Goal: Task Accomplishment & Management: Complete application form

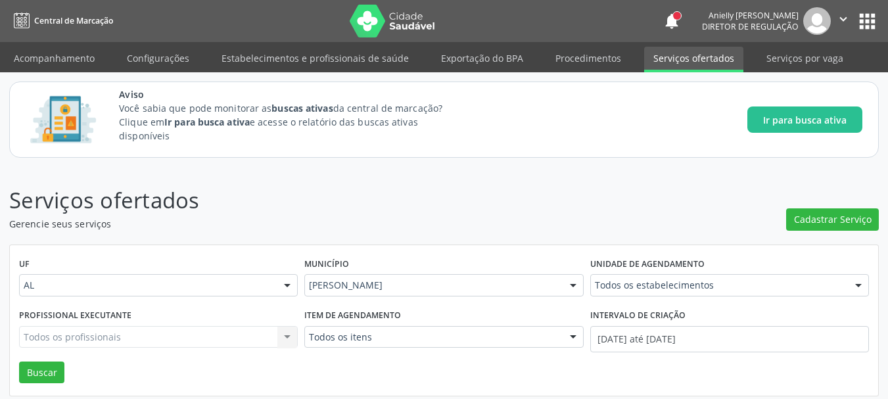
scroll to position [16, 0]
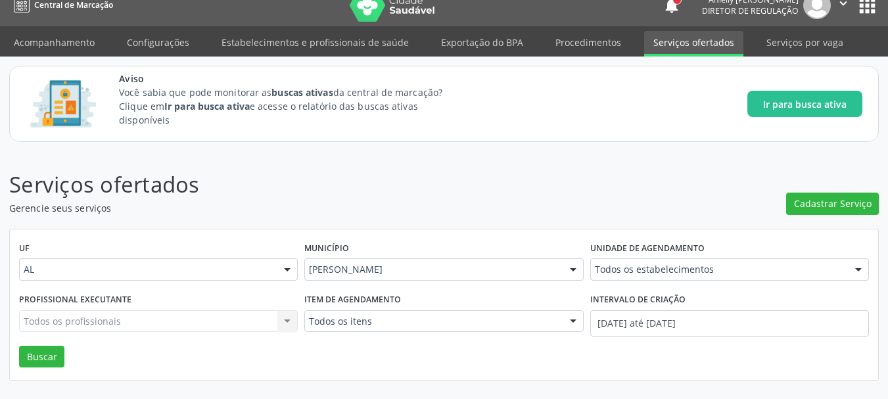
click at [559, 239] on div "Município Marechal [PERSON_NAME] resultado encontrado para: " " Não há nenhuma …" at bounding box center [443, 264] width 285 height 51
click at [621, 262] on div "Todos os estabelecimentos" at bounding box center [730, 269] width 279 height 22
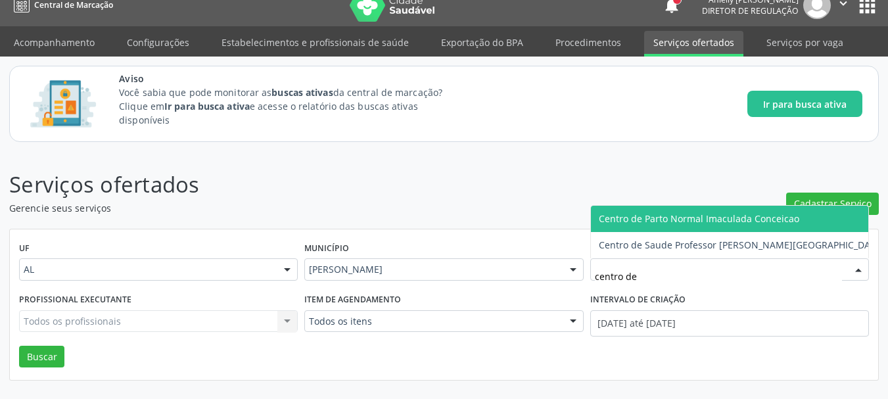
type input "centro de"
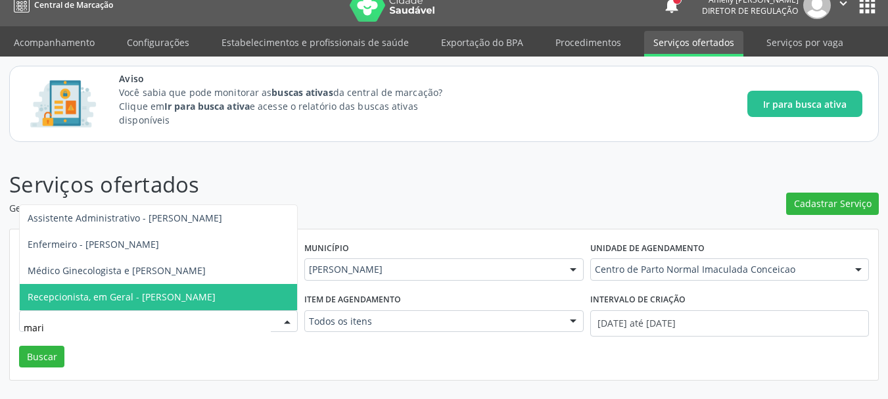
type input "maria"
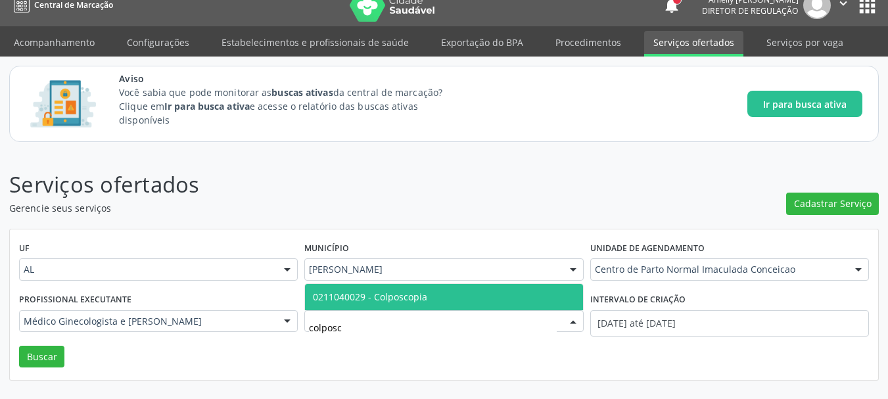
type input "colposco"
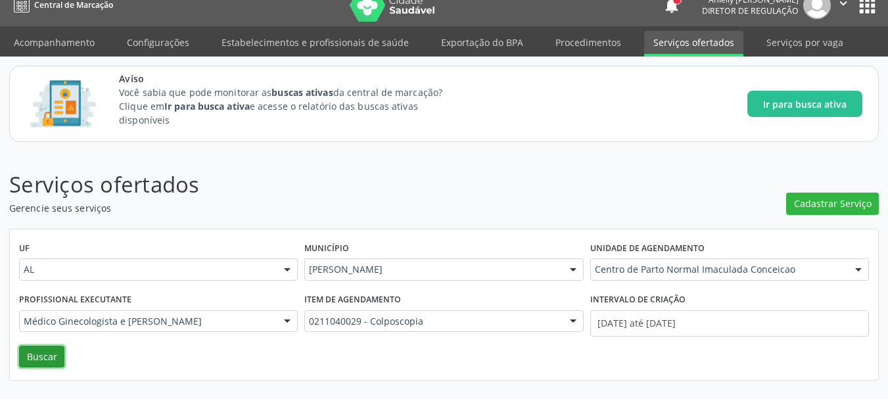
click at [45, 351] on button "Buscar" at bounding box center [41, 357] width 45 height 22
click at [51, 360] on button "Buscar" at bounding box center [41, 357] width 45 height 22
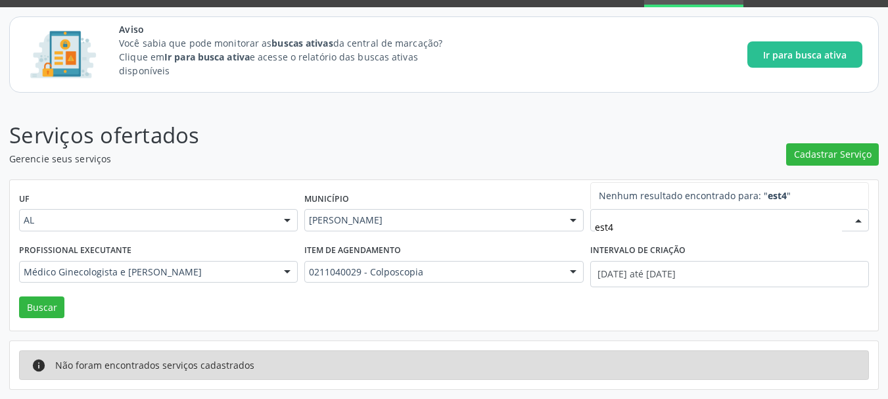
type input "est"
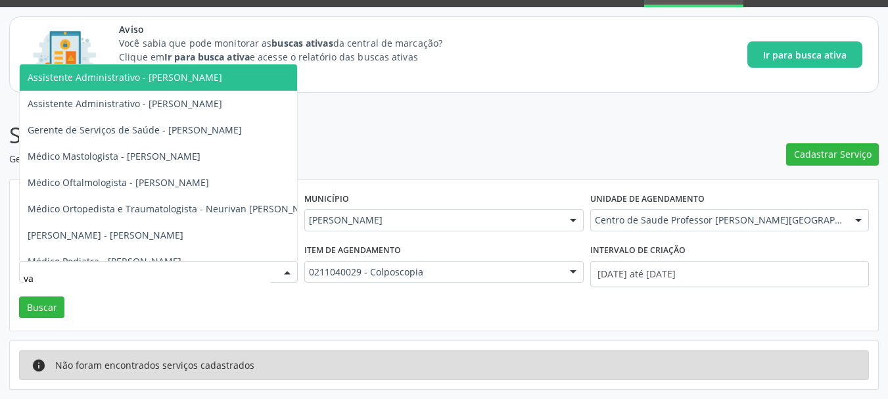
type input "v"
type input "mari"
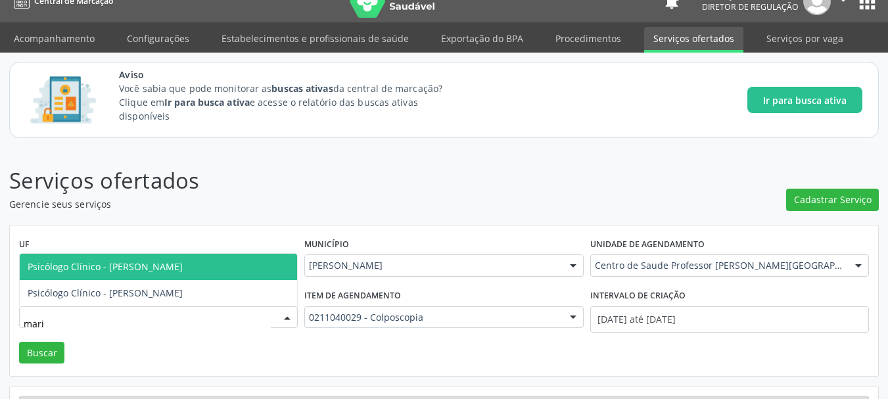
scroll to position [16, 0]
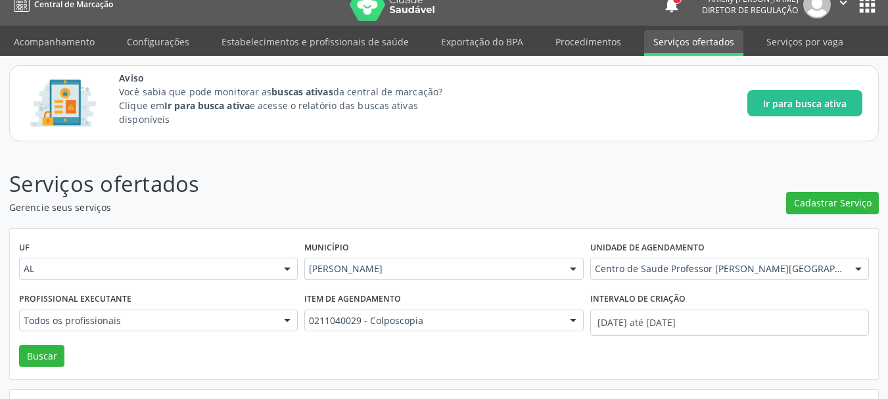
click at [702, 32] on link "Serviços ofertados" at bounding box center [693, 43] width 99 height 26
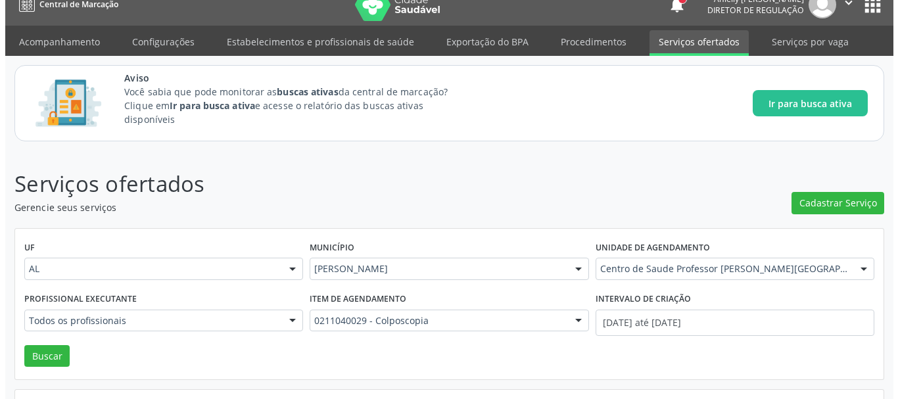
scroll to position [0, 0]
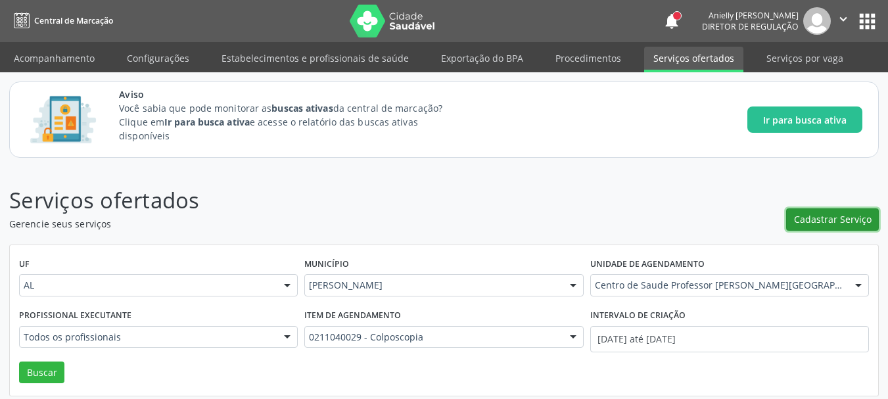
click at [842, 212] on button "Cadastrar Serviço" at bounding box center [833, 219] width 93 height 22
click at [605, 61] on link "Procedimentos" at bounding box center [588, 58] width 84 height 23
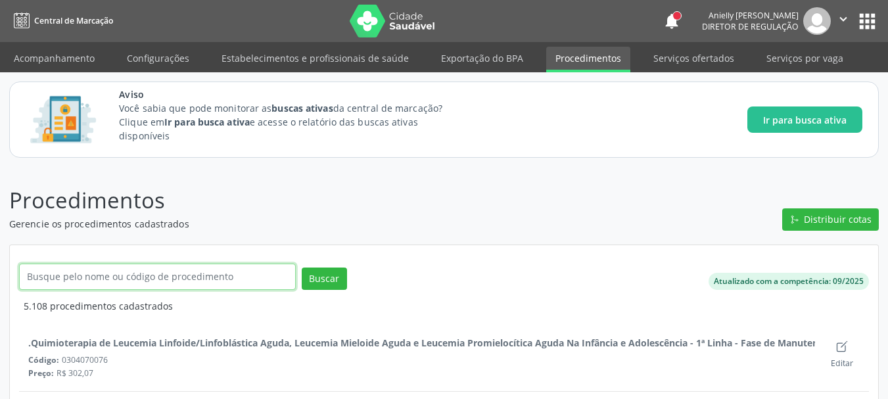
click at [137, 279] on input "text" at bounding box center [157, 277] width 277 height 26
type input "colposcopia"
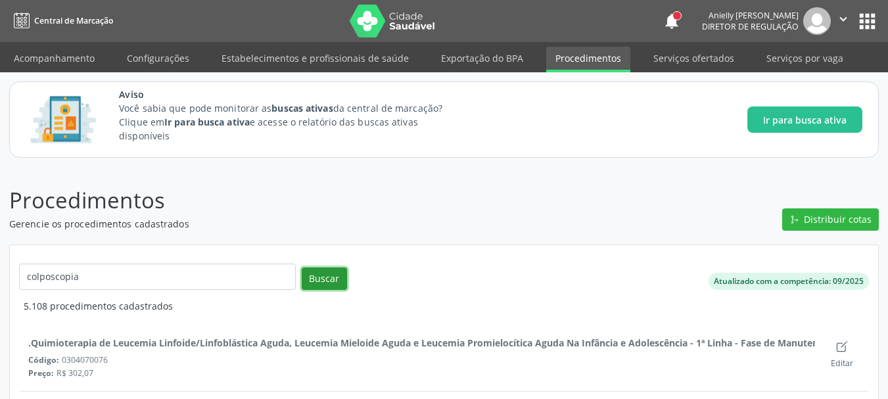
click at [329, 281] on button "Buscar" at bounding box center [324, 279] width 45 height 22
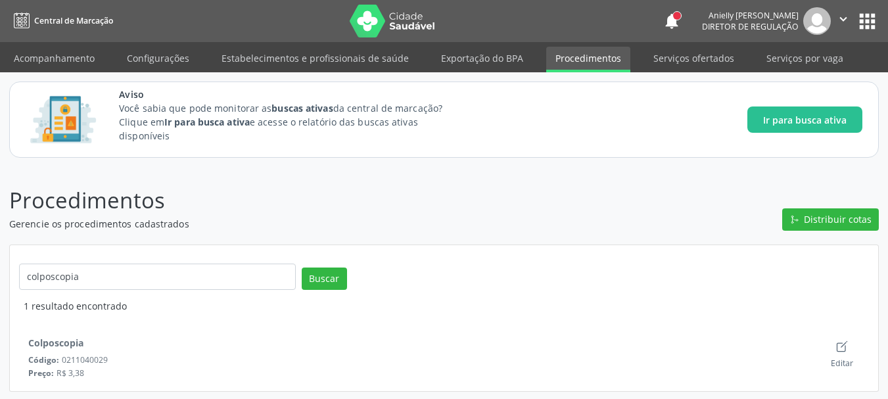
scroll to position [2, 0]
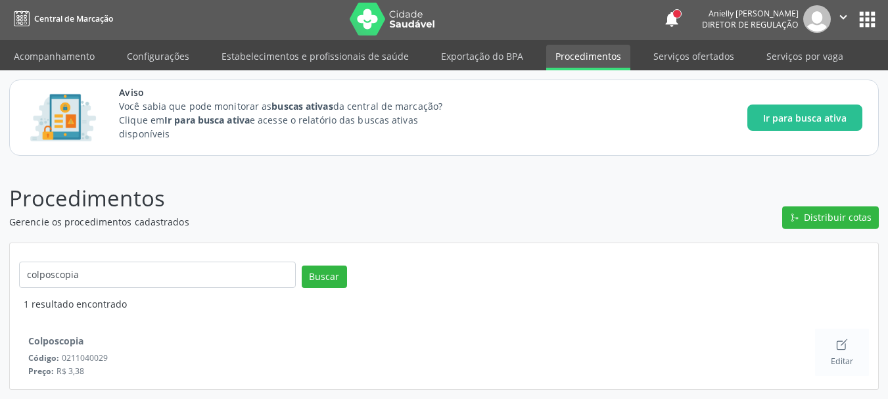
click at [844, 352] on div "Editar" at bounding box center [842, 352] width 22 height 29
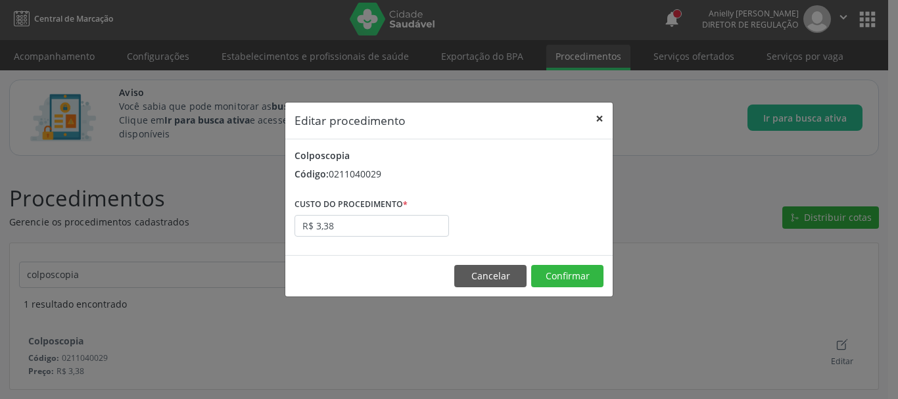
click at [596, 124] on button "×" at bounding box center [600, 119] width 26 height 32
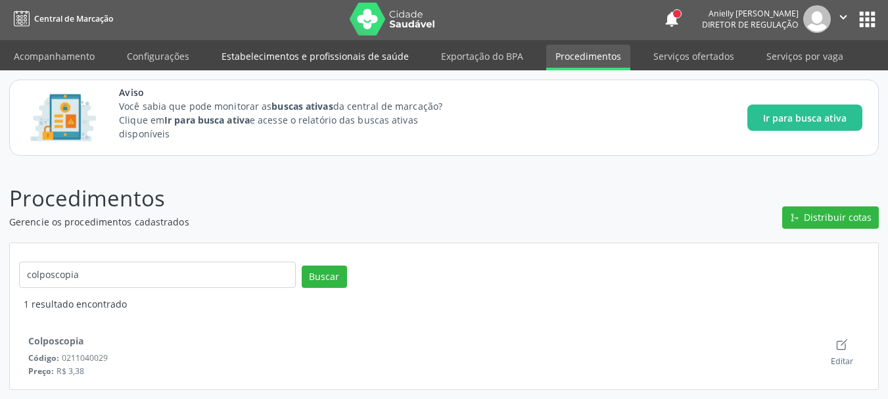
click at [400, 57] on link "Estabelecimentos e profissionais de saúde" at bounding box center [315, 56] width 206 height 23
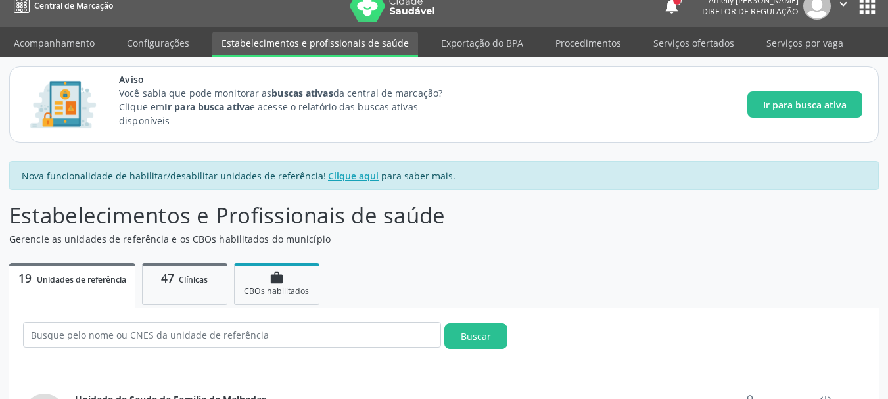
scroll to position [2, 0]
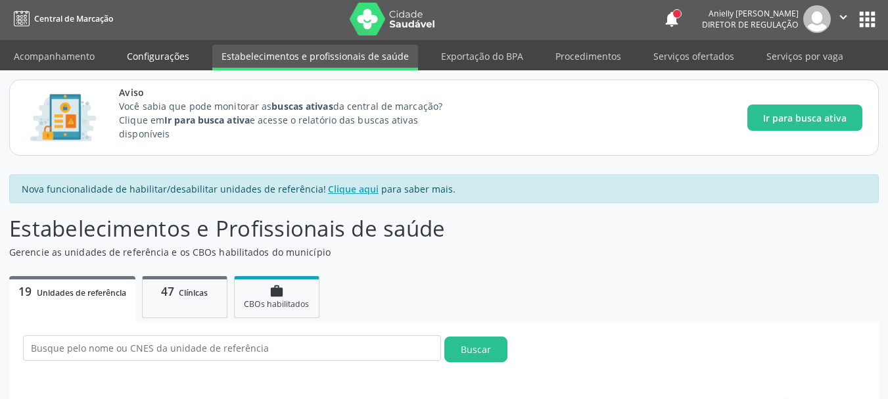
click at [168, 58] on link "Configurações" at bounding box center [158, 56] width 81 height 23
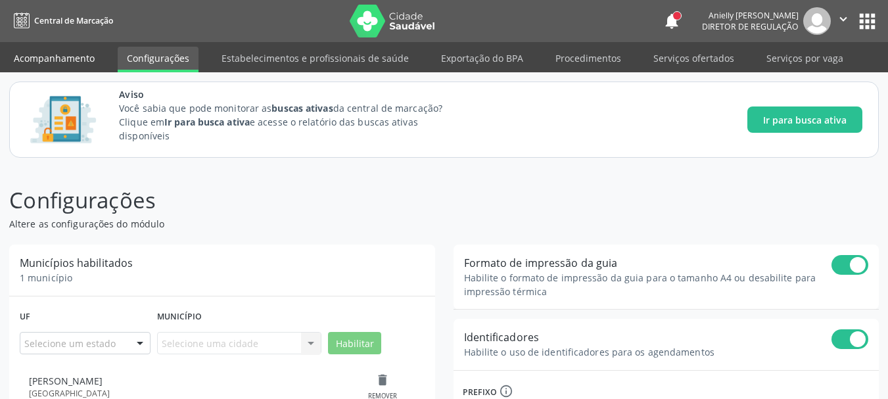
click at [88, 51] on link "Acompanhamento" at bounding box center [54, 58] width 99 height 23
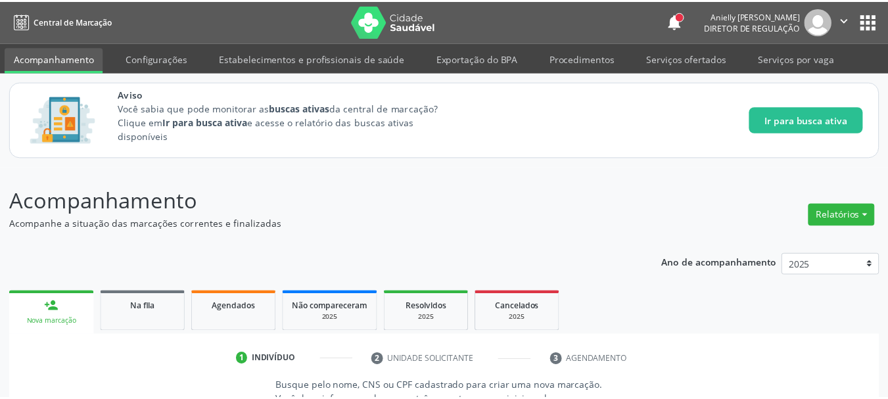
scroll to position [16, 0]
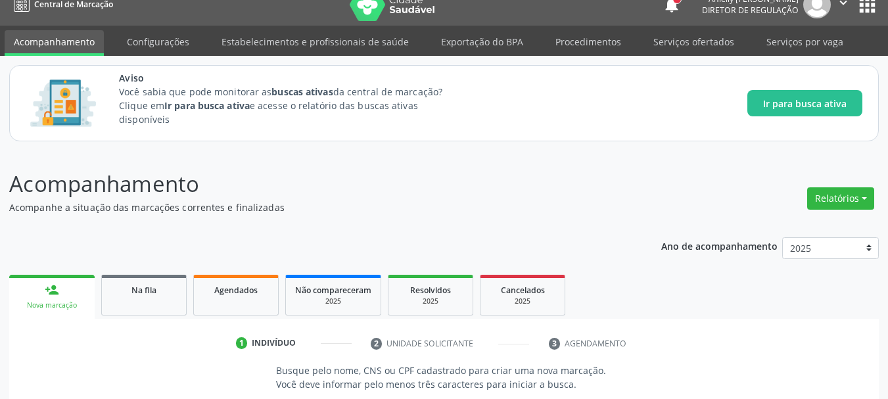
click at [845, 6] on icon "" at bounding box center [843, 2] width 14 height 14
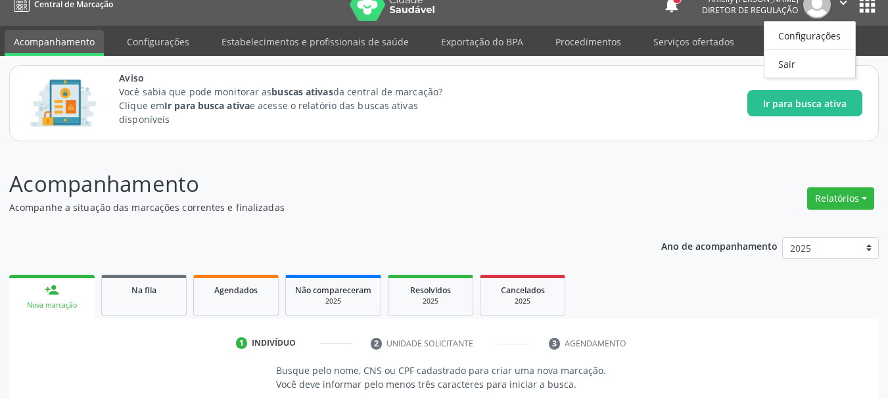
click at [873, 4] on button "apps" at bounding box center [867, 4] width 23 height 23
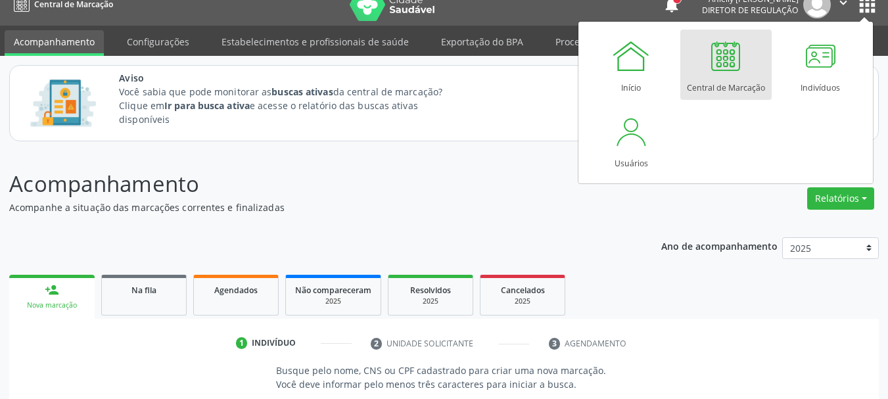
click at [873, 4] on button "apps" at bounding box center [867, 4] width 23 height 23
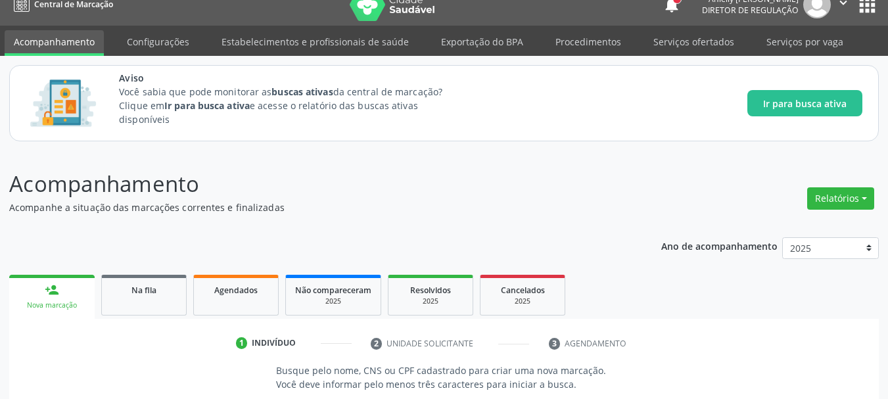
click at [873, 4] on button "apps" at bounding box center [867, 4] width 23 height 23
click at [605, 317] on ul "person_add Nova marcação Na fila Agendados Não compareceram 2025 Resolvidos 202…" at bounding box center [444, 295] width 870 height 47
click at [713, 41] on link "Serviços ofertados" at bounding box center [693, 41] width 99 height 23
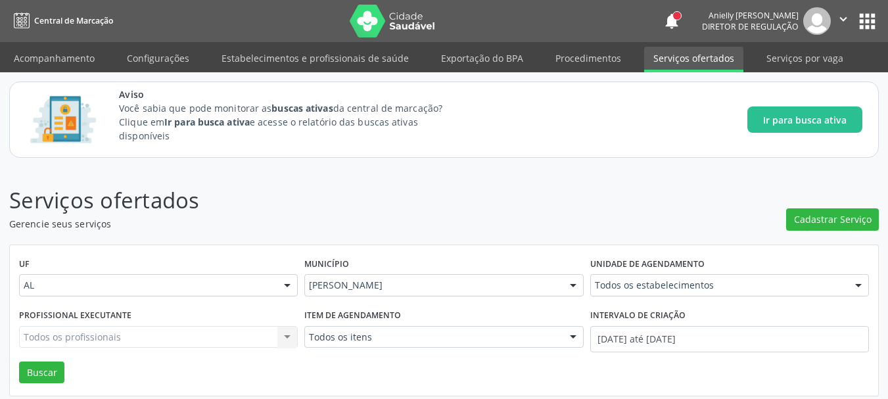
drag, startPoint x: 713, startPoint y: 41, endPoint x: 867, endPoint y: 89, distance: 161.8
click at [867, 89] on div "Central de Marcação notifications [PERSON_NAME] Diretor de regulação  Configur…" at bounding box center [444, 199] width 888 height 399
click at [867, 89] on div "Aviso Você sabia que pode monitorar as buscas ativas da central de marcação? Cl…" at bounding box center [444, 120] width 870 height 76
click at [831, 226] on span "Cadastrar Serviço" at bounding box center [833, 219] width 78 height 14
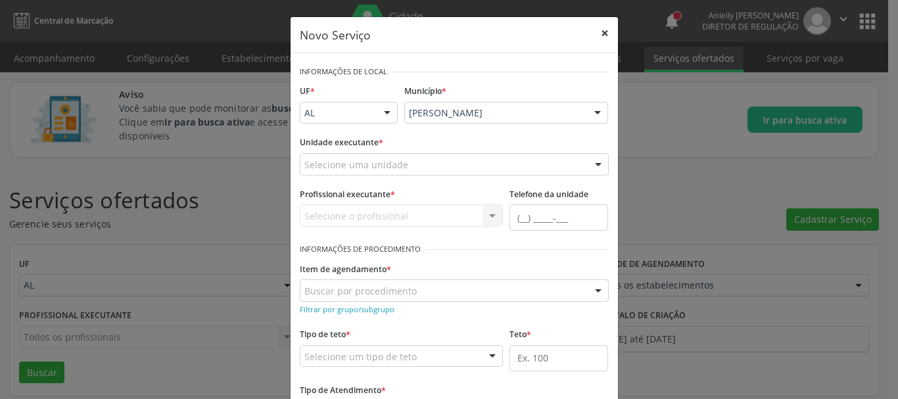
click at [595, 25] on button "×" at bounding box center [605, 33] width 26 height 32
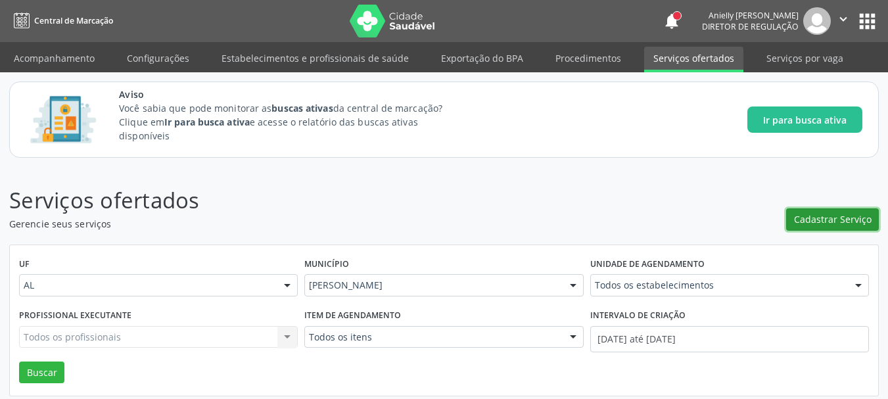
scroll to position [16, 0]
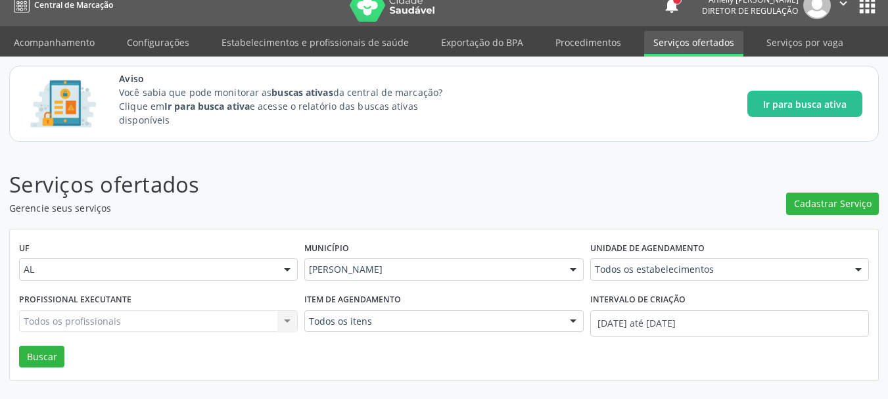
click at [119, 320] on div "Todos os profissionais Todos os profissionais Nenhum resultado encontrado para:…" at bounding box center [158, 321] width 279 height 22
click at [559, 325] on div "Todos os itens" at bounding box center [443, 321] width 279 height 22
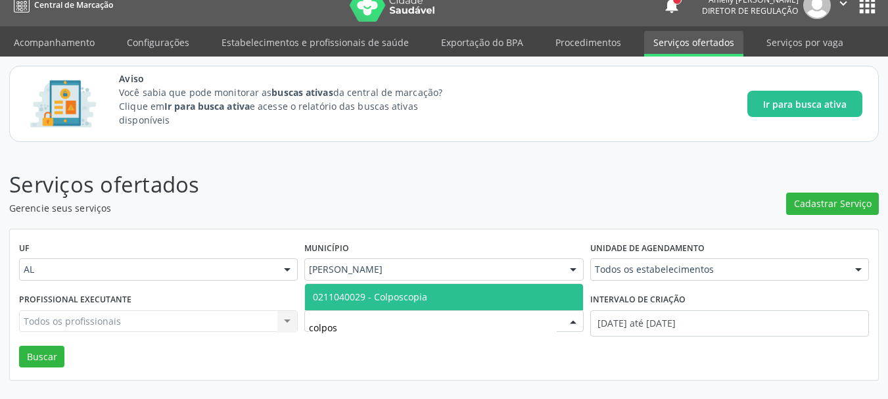
type input "colposc"
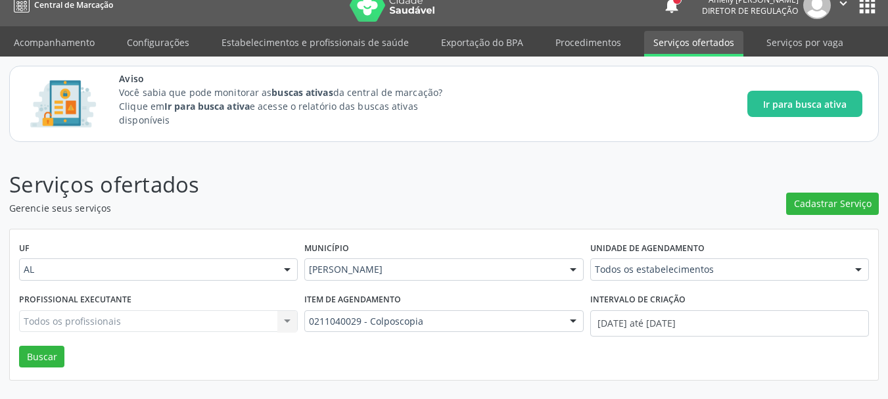
click at [171, 326] on div "Todos os profissionais Todos os profissionais Nenhum resultado encontrado para:…" at bounding box center [158, 321] width 279 height 22
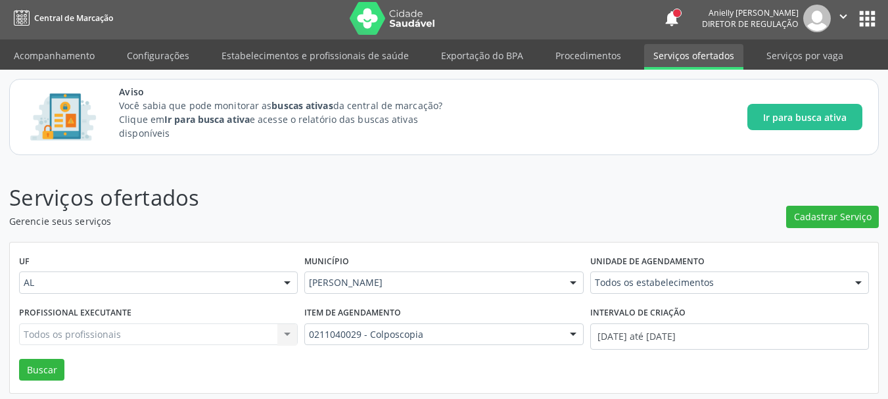
scroll to position [0, 0]
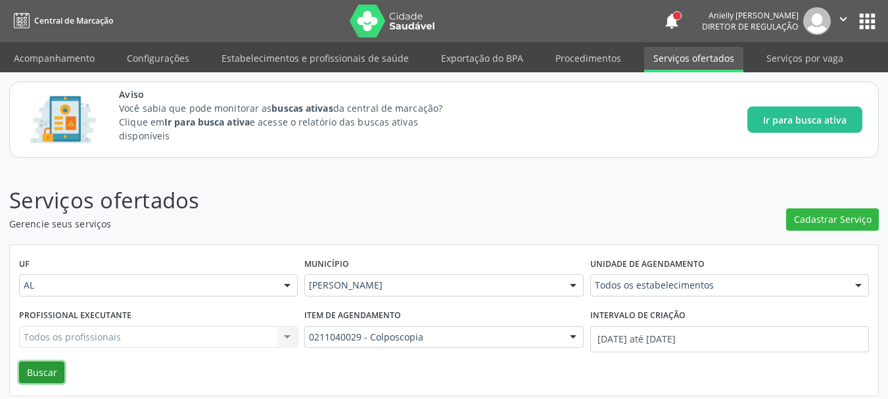
click at [26, 364] on button "Buscar" at bounding box center [41, 373] width 45 height 22
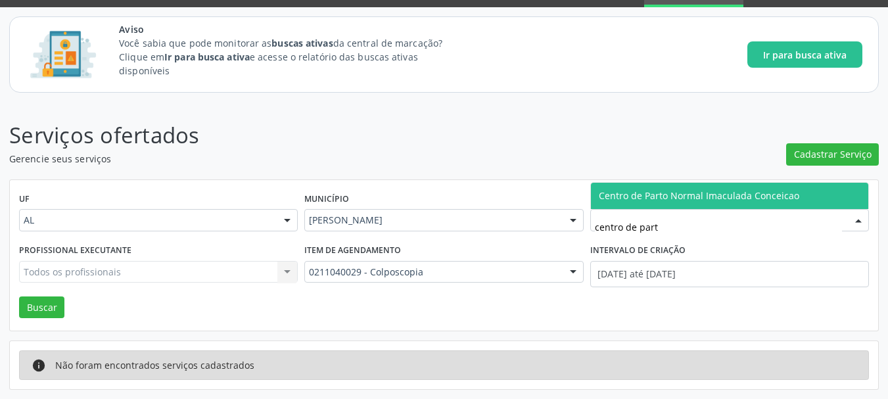
type input "centro de parto"
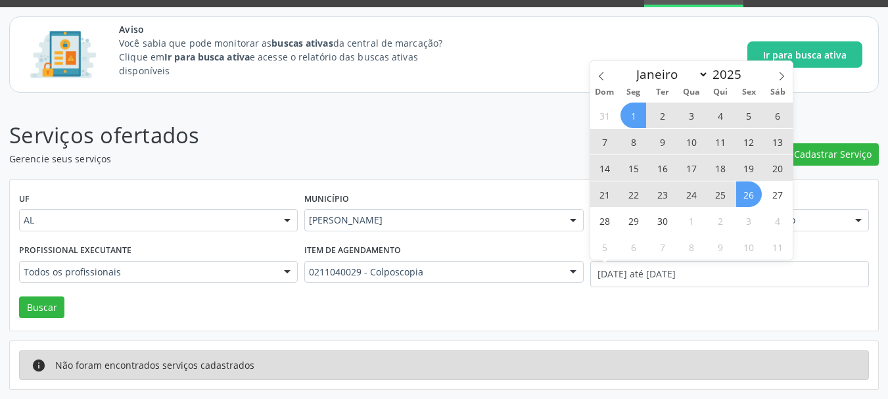
click at [328, 322] on div "UF AL AL Nenhum resultado encontrado para: " " Não há nenhuma opção para ser ex…" at bounding box center [444, 255] width 869 height 151
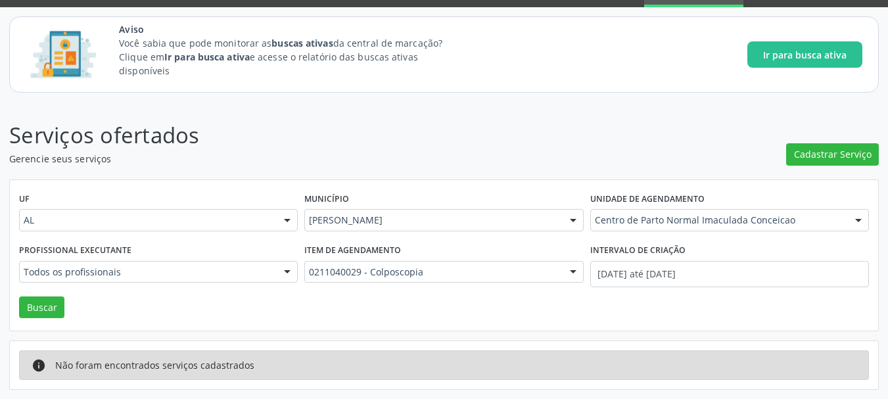
click at [272, 274] on div "Todos os profissionais" at bounding box center [158, 272] width 279 height 22
type input "shei"
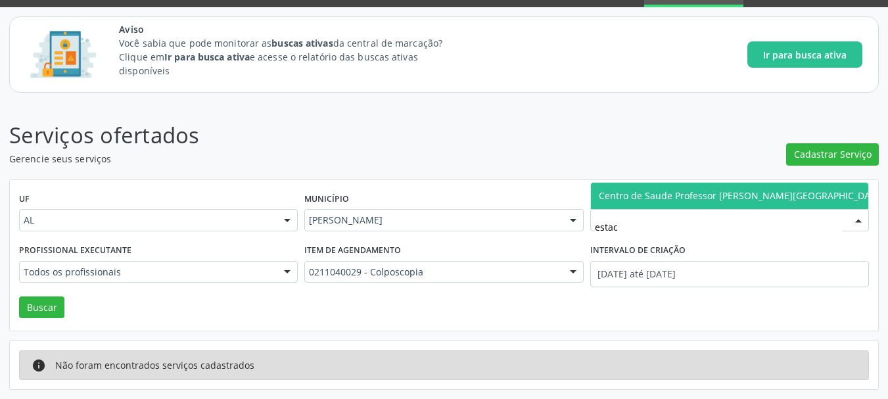
type input "estaci"
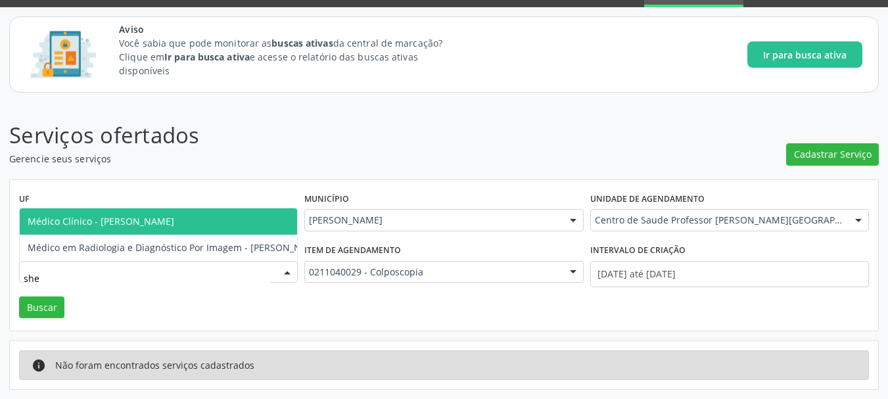
type input "shei"
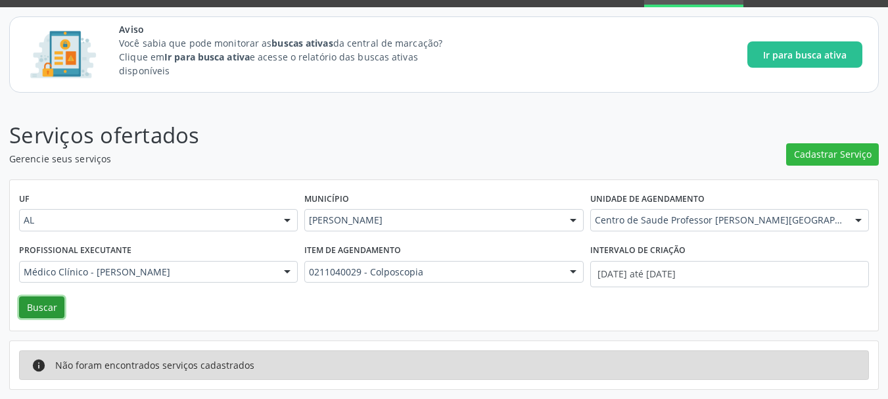
click at [30, 310] on button "Buscar" at bounding box center [41, 308] width 45 height 22
click at [706, 285] on input "[DATE] até [DATE]" at bounding box center [730, 274] width 279 height 26
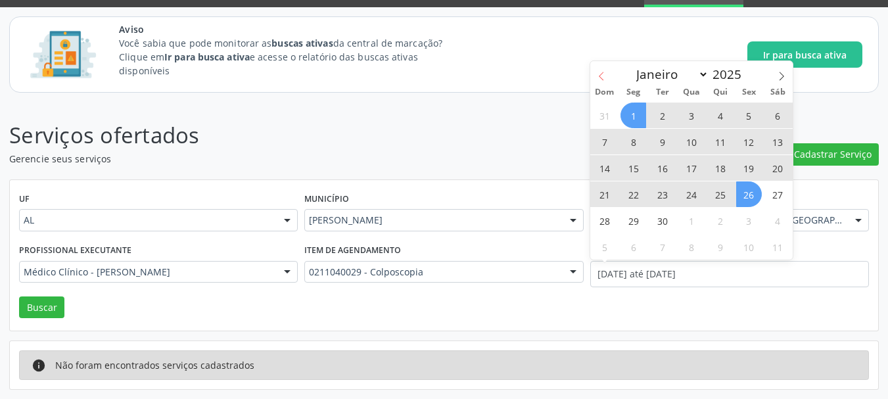
click at [600, 78] on icon at bounding box center [601, 76] width 9 height 9
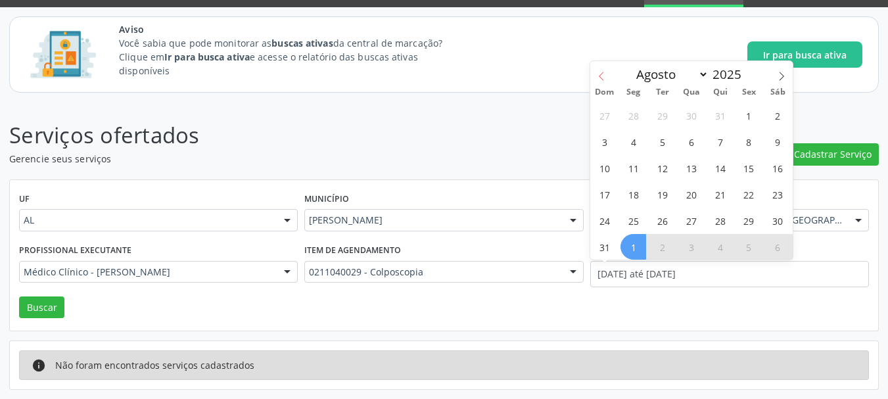
click at [600, 78] on icon at bounding box center [601, 76] width 9 height 9
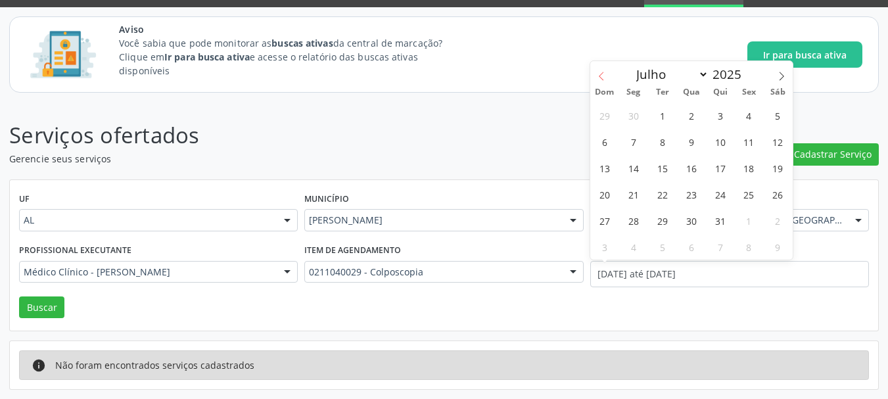
click at [600, 78] on icon at bounding box center [601, 76] width 9 height 9
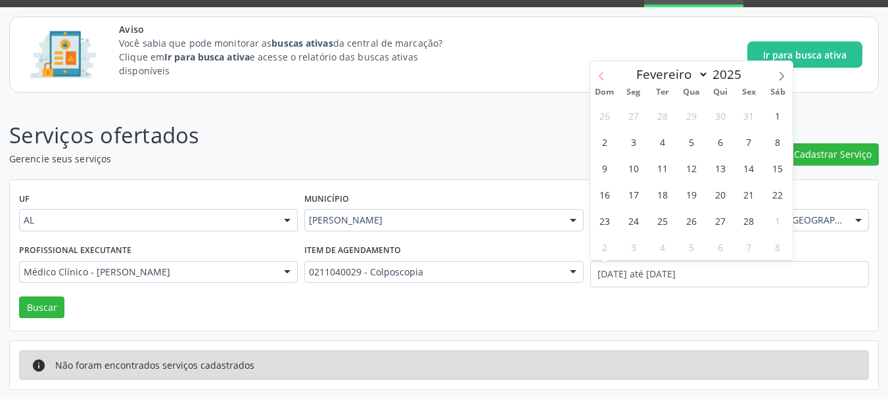
click at [600, 78] on icon at bounding box center [601, 76] width 9 height 9
select select "0"
click at [600, 78] on icon at bounding box center [601, 76] width 9 height 9
type input "2024"
select select "11"
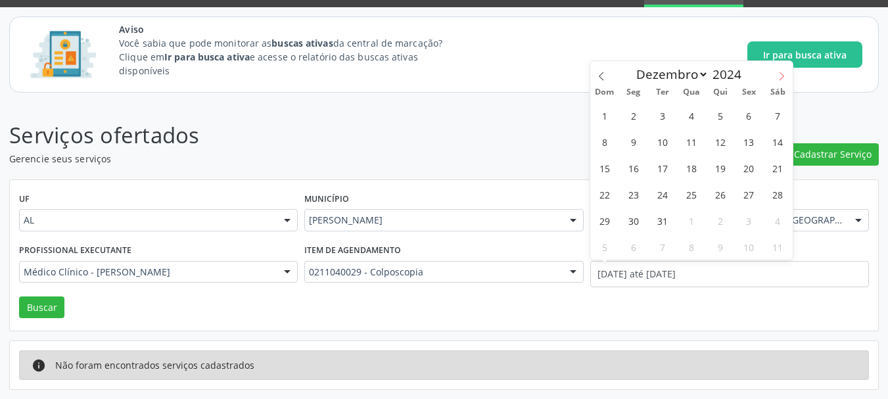
click at [778, 82] on span at bounding box center [782, 72] width 22 height 22
type input "2025"
select select "0"
click at [698, 116] on span "1" at bounding box center [692, 116] width 26 height 26
type input "[DATE]"
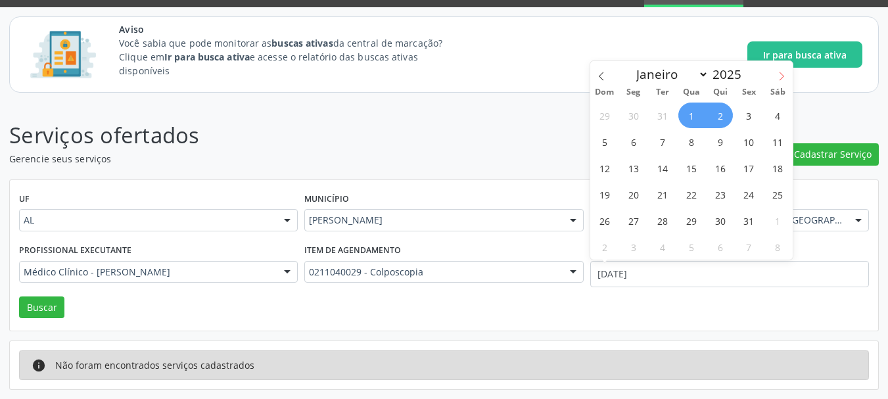
click at [781, 73] on icon at bounding box center [781, 76] width 9 height 9
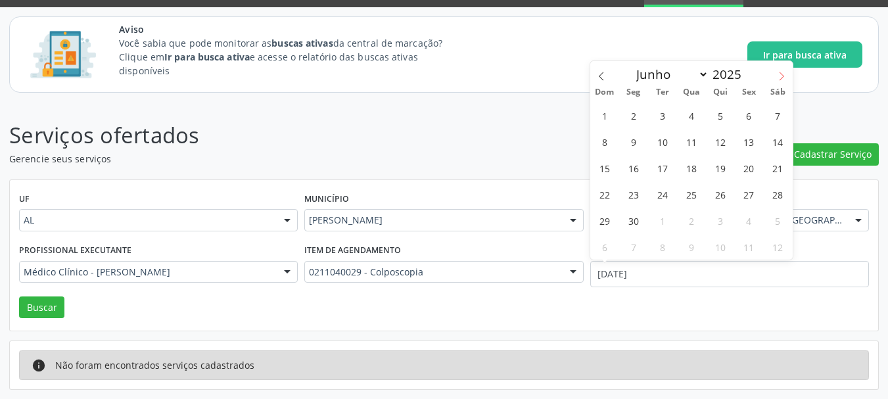
click at [781, 73] on icon at bounding box center [781, 76] width 9 height 9
select select "8"
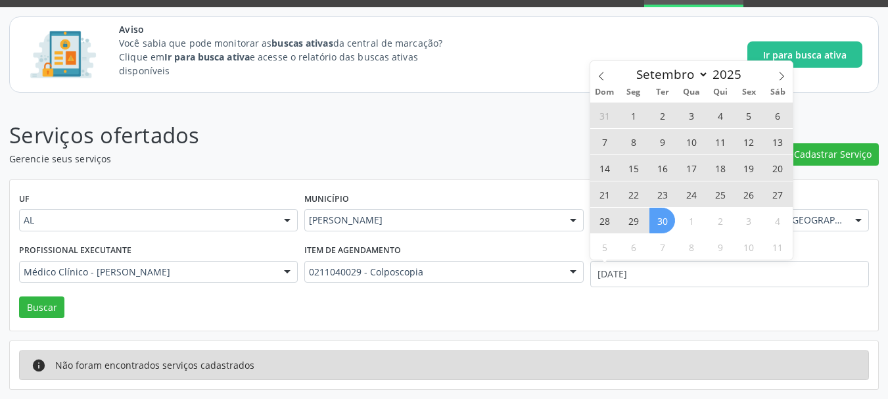
click at [666, 224] on span "30" at bounding box center [663, 221] width 26 height 26
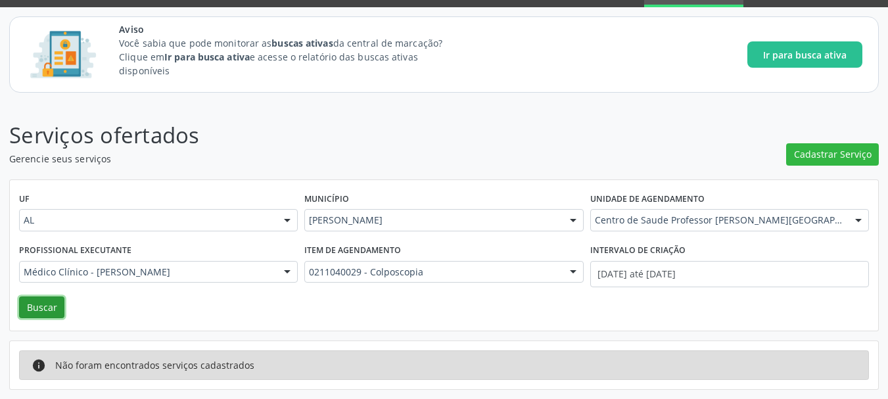
click at [37, 313] on button "Buscar" at bounding box center [41, 308] width 45 height 22
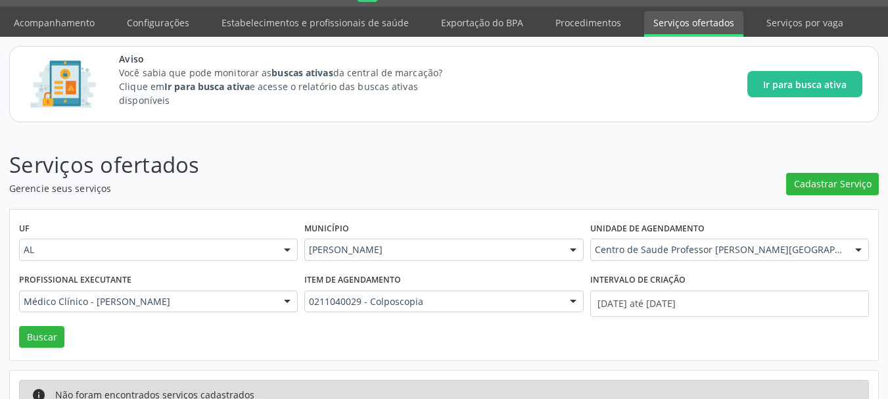
scroll to position [0, 0]
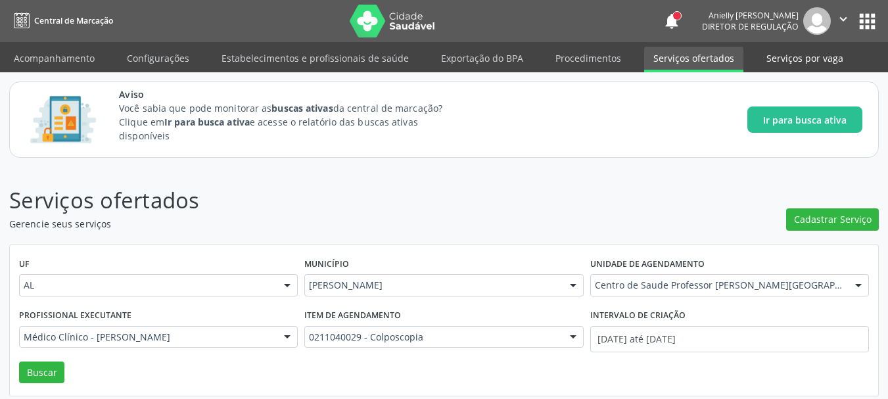
click at [776, 57] on link "Serviços por vaga" at bounding box center [805, 58] width 95 height 23
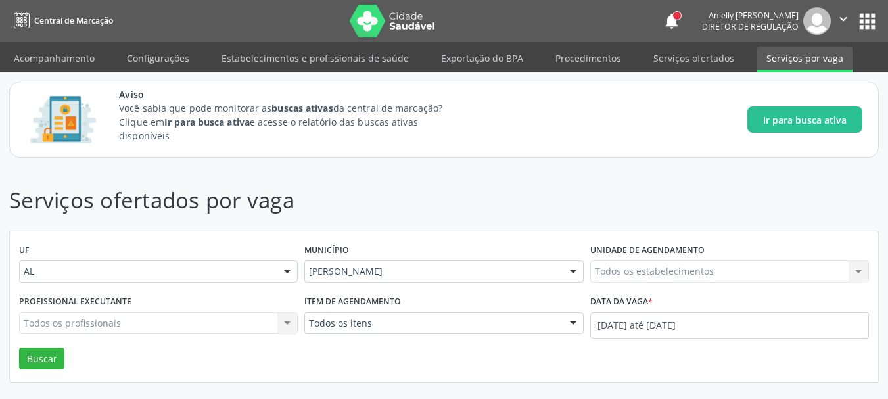
click at [708, 47] on link "Serviços ofertados" at bounding box center [693, 58] width 99 height 23
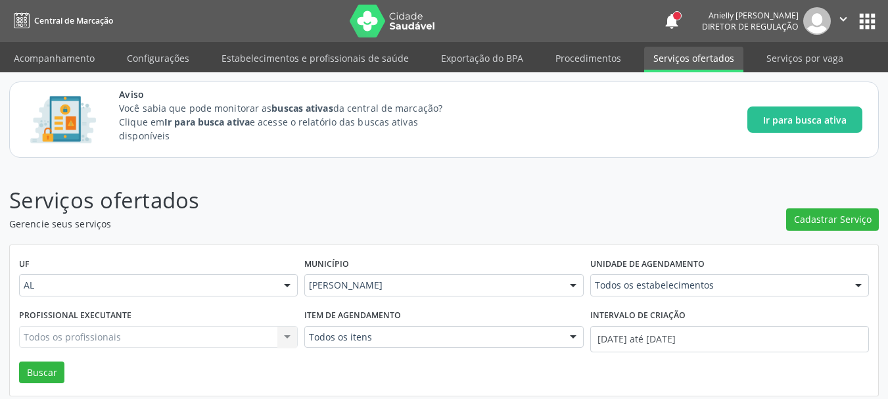
scroll to position [16, 0]
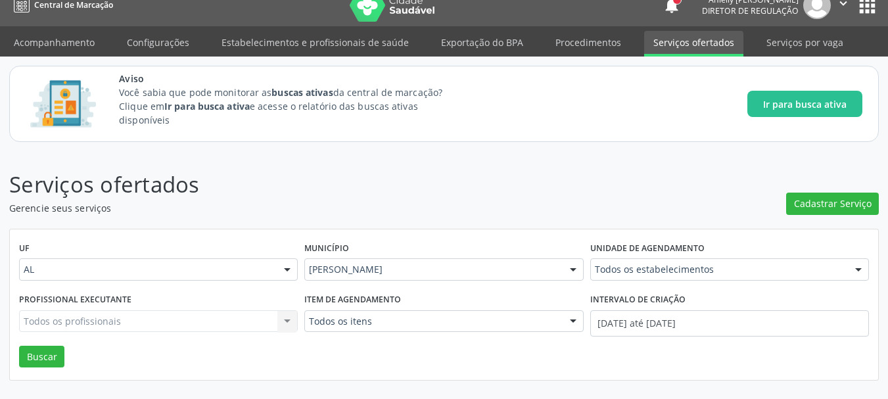
click at [856, 14] on button "apps" at bounding box center [867, 5] width 23 height 23
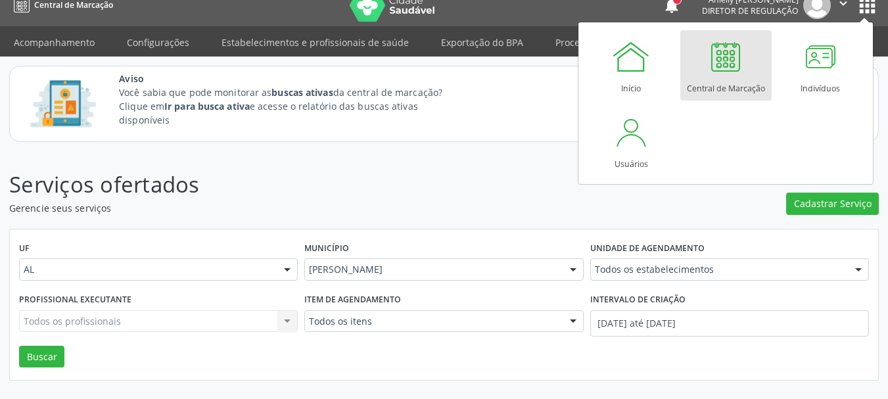
click at [830, 7] on img at bounding box center [818, 5] width 28 height 28
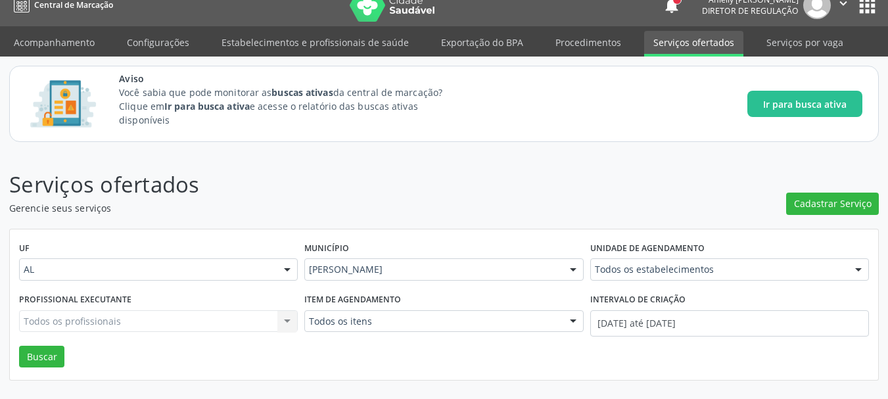
click at [844, 6] on icon "" at bounding box center [843, 3] width 14 height 14
click at [813, 37] on link "Configurações" at bounding box center [810, 36] width 91 height 18
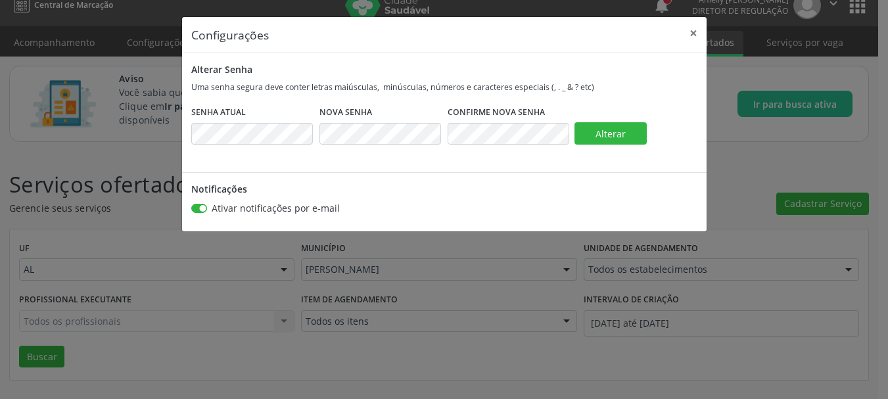
scroll to position [7, 0]
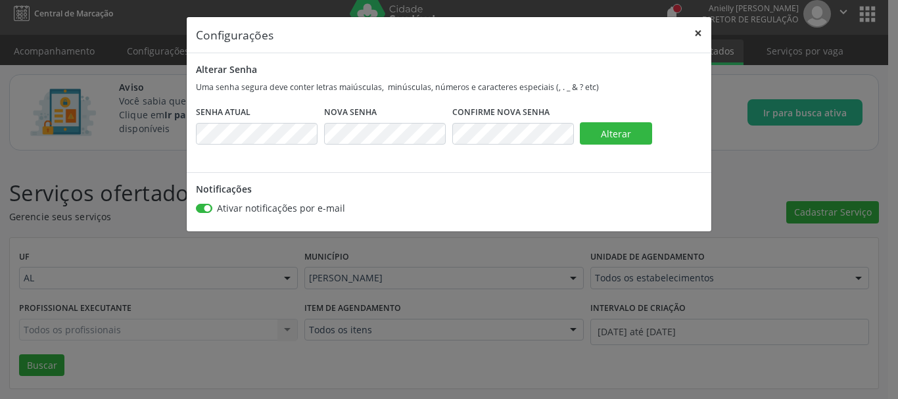
click at [690, 30] on button "×" at bounding box center [698, 33] width 26 height 32
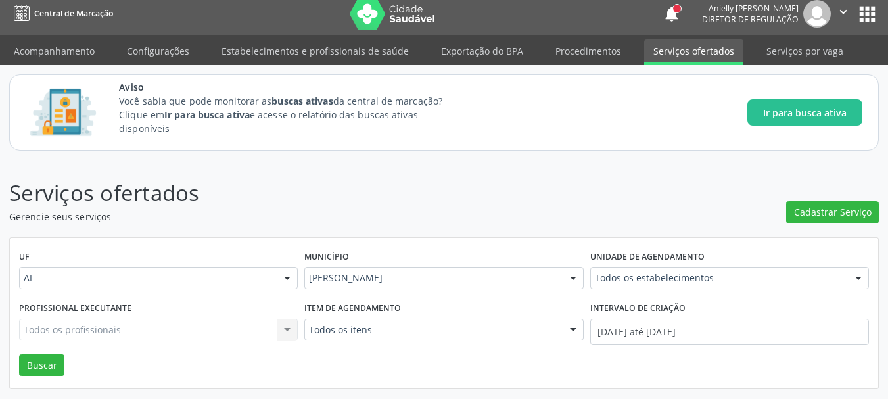
click at [862, 12] on button "apps" at bounding box center [867, 14] width 23 height 23
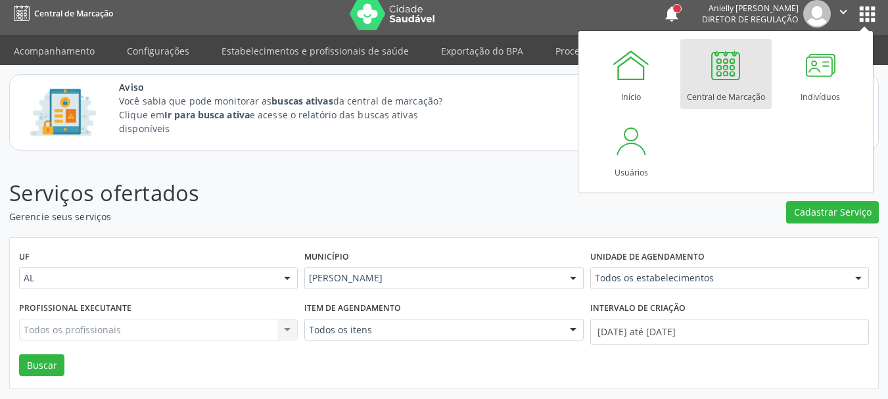
click at [748, 64] on link "Central de Marcação" at bounding box center [726, 74] width 91 height 70
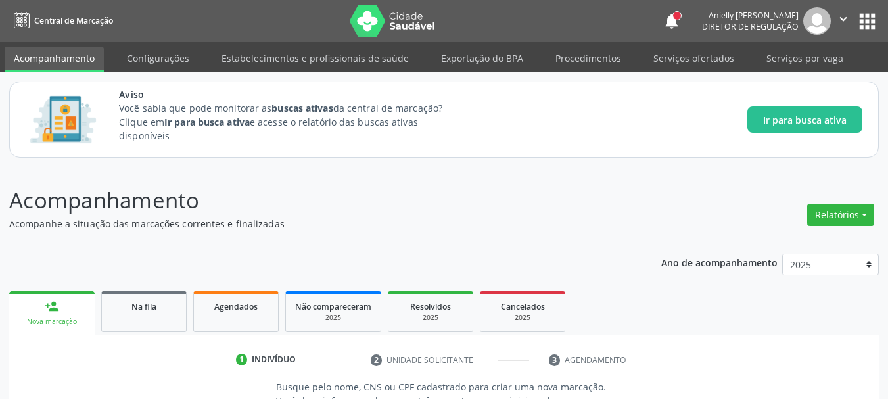
scroll to position [16, 0]
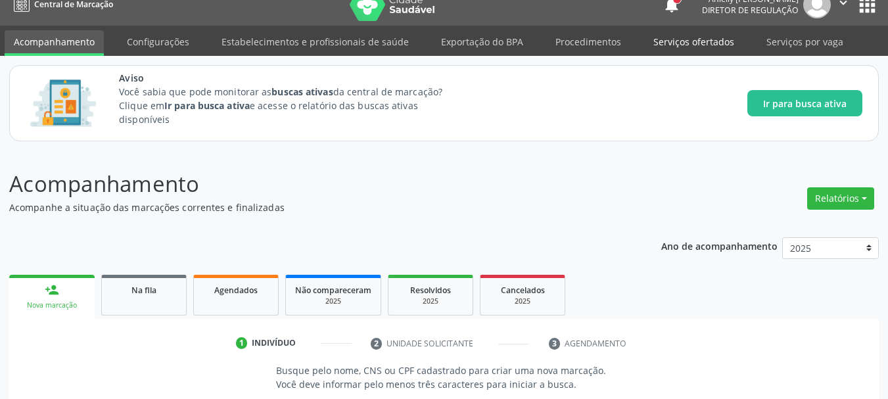
click at [645, 39] on link "Serviços ofertados" at bounding box center [693, 41] width 99 height 23
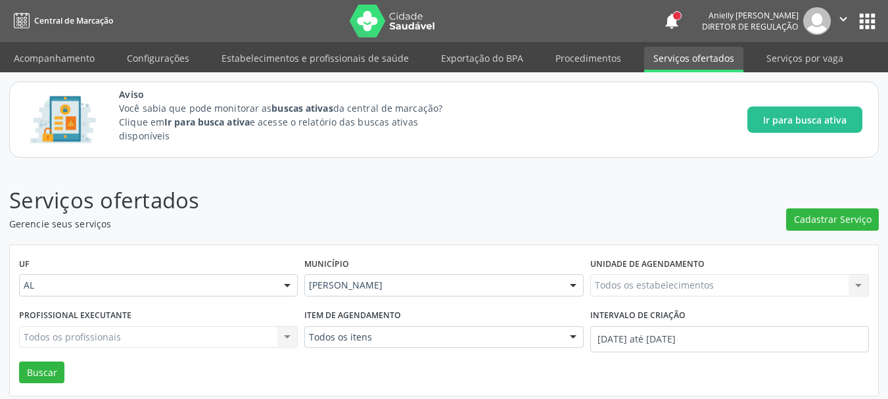
click at [675, 41] on nav "Central de Marcação notifications Anielly Lorena Lima do Nascimento Diretor de …" at bounding box center [444, 21] width 888 height 42
click at [817, 219] on span "Cadastrar Serviço" at bounding box center [833, 219] width 78 height 14
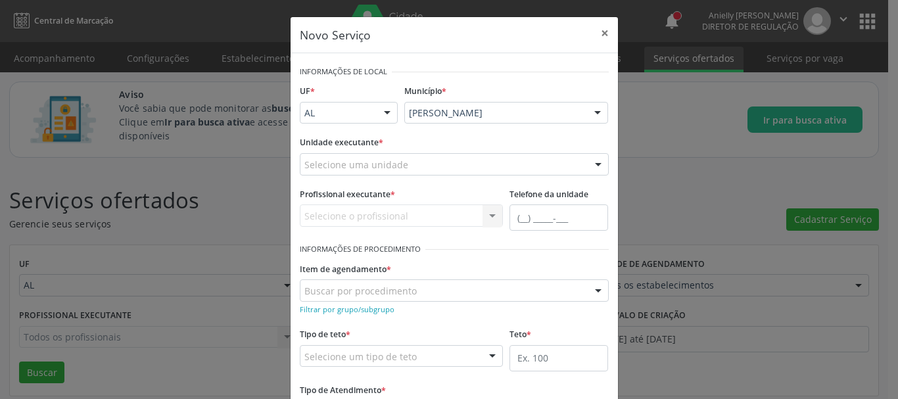
click at [441, 160] on div "Selecione uma unidade" at bounding box center [454, 164] width 309 height 22
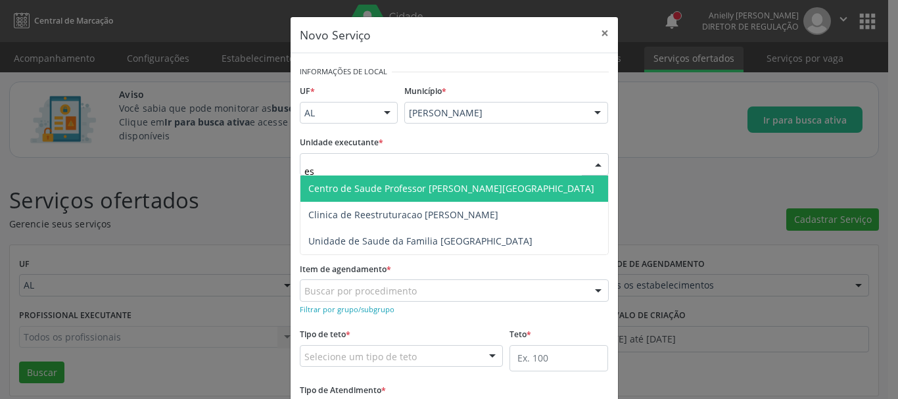
type input "est"
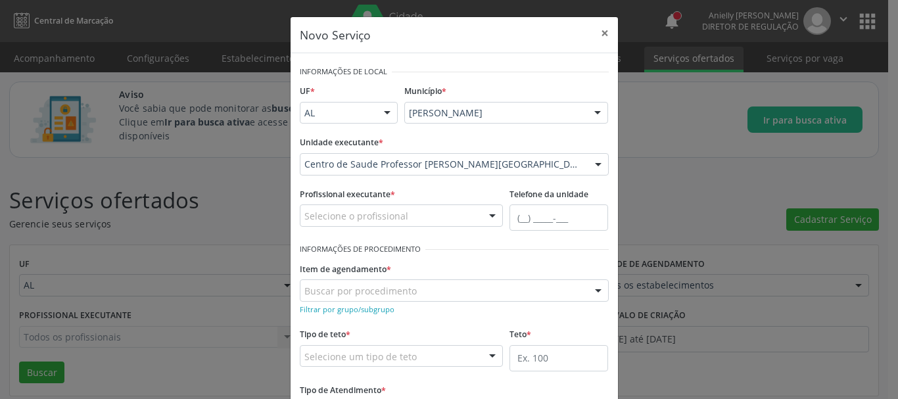
click at [308, 225] on div "Selecione o profissional" at bounding box center [402, 216] width 204 height 22
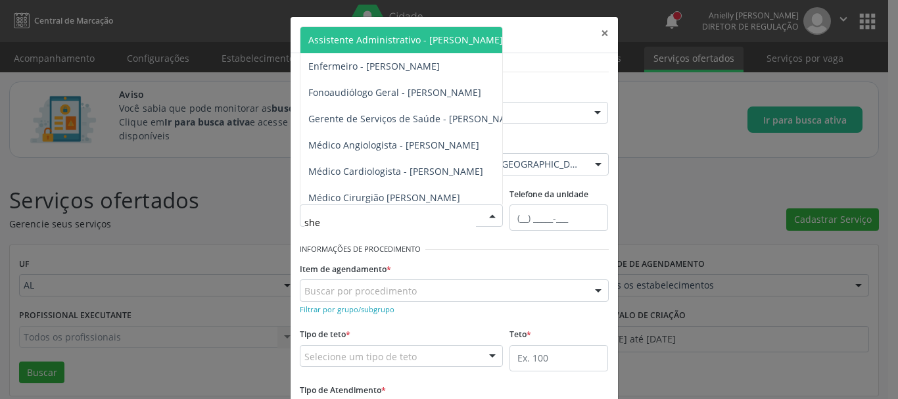
type input "shei"
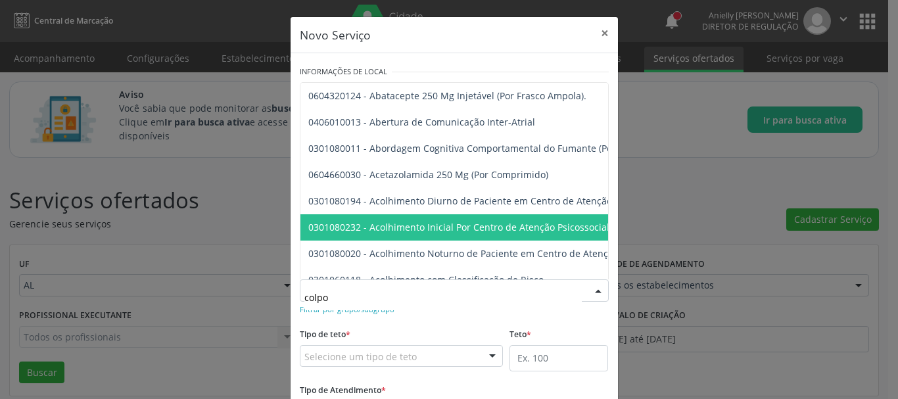
type input "colpos"
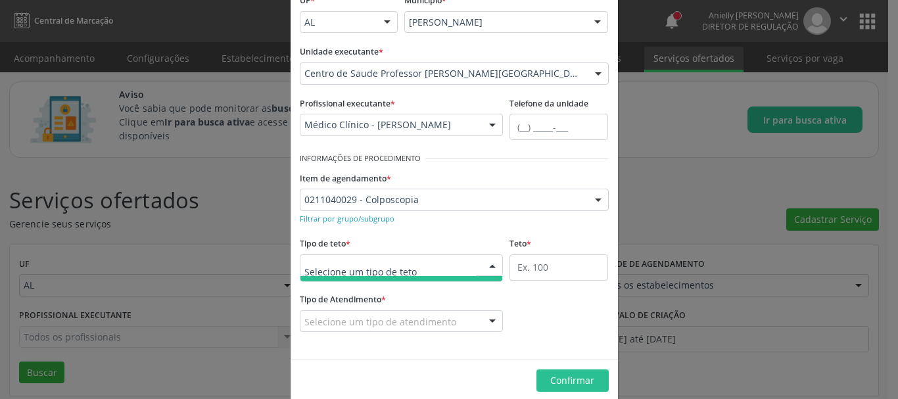
scroll to position [92, 0]
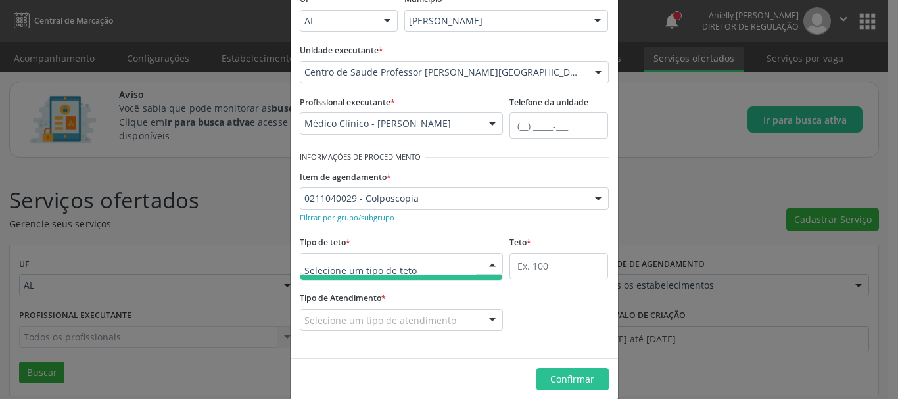
type input "t"
click at [468, 265] on input "text" at bounding box center [390, 271] width 172 height 26
click at [532, 299] on div "Tipo de Atendimento * Selecione um tipo de atendimento Ordem de chegada Horário…" at bounding box center [455, 319] width 316 height 61
click at [483, 265] on div at bounding box center [493, 265] width 20 height 22
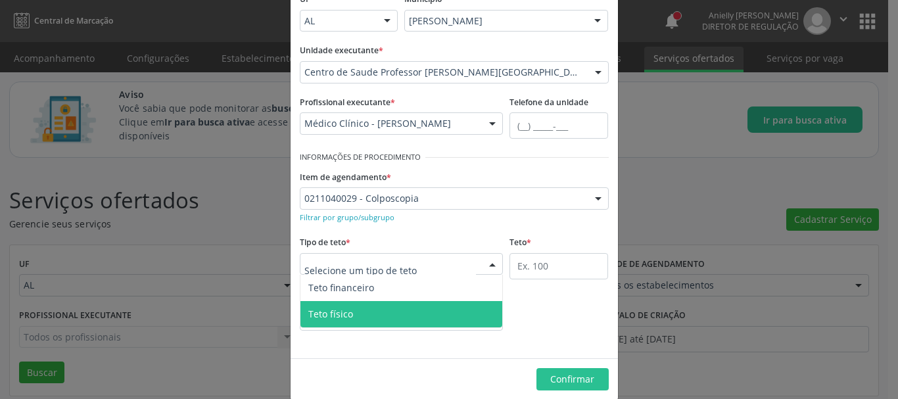
click at [444, 316] on span "Teto físico" at bounding box center [402, 314] width 203 height 26
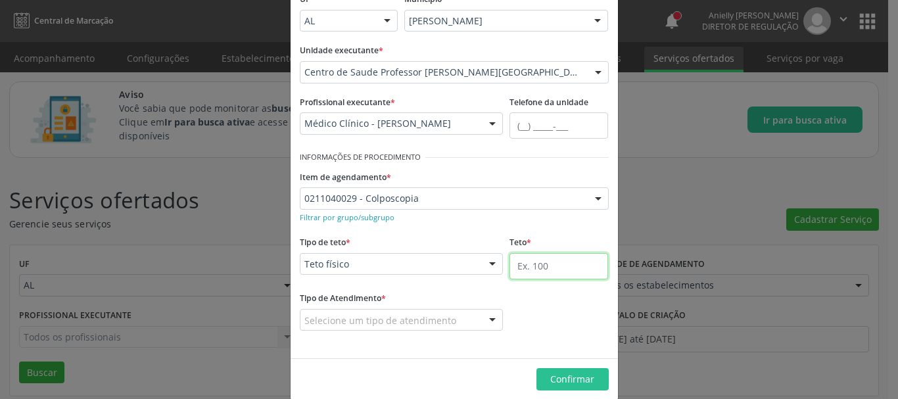
click at [527, 264] on input "text" at bounding box center [559, 266] width 99 height 26
